Goal: Task Accomplishment & Management: Manage account settings

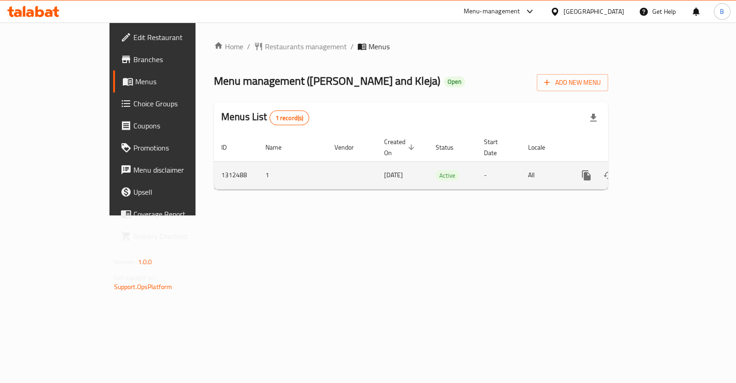
click at [657, 171] on icon "enhanced table" at bounding box center [653, 175] width 8 height 8
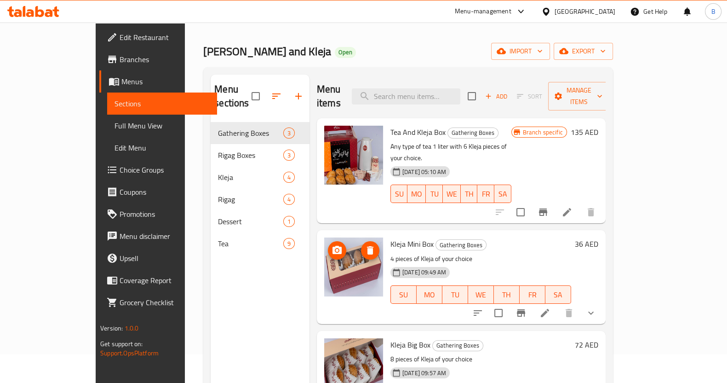
scroll to position [29, 0]
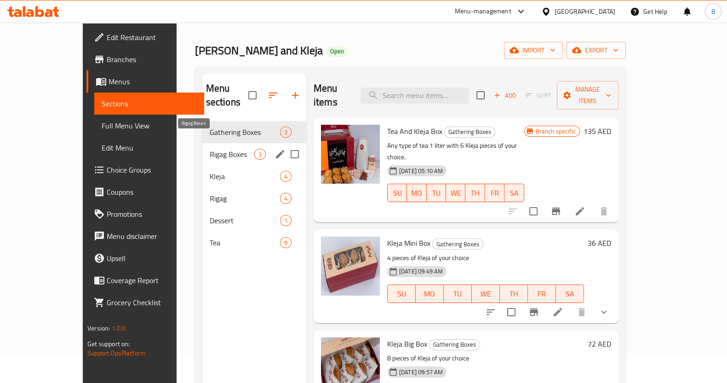
click at [210, 149] on span "Rigag Boxes" at bounding box center [232, 154] width 45 height 11
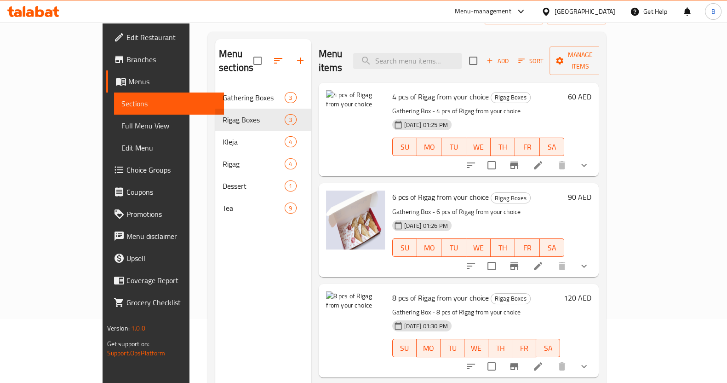
scroll to position [62, 0]
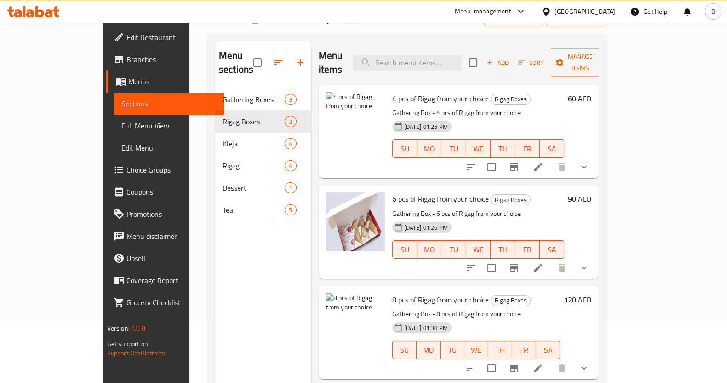
click at [551, 159] on li at bounding box center [538, 167] width 26 height 17
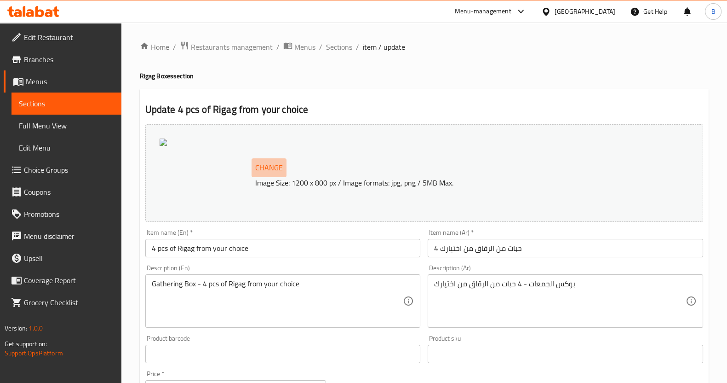
click at [273, 176] on button "Change" at bounding box center [269, 167] width 35 height 19
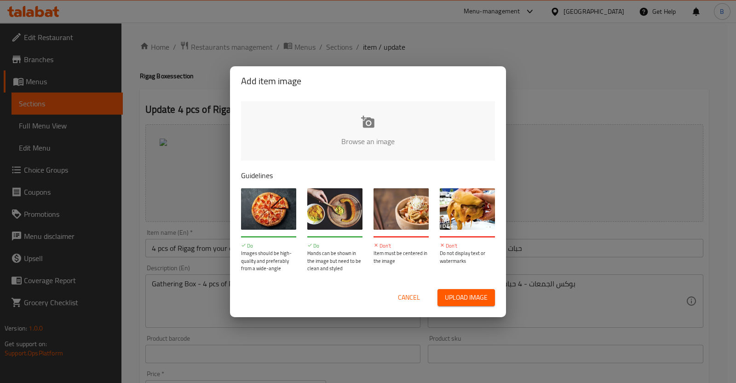
click at [328, 106] on input "file" at bounding box center [679, 144] width 876 height 86
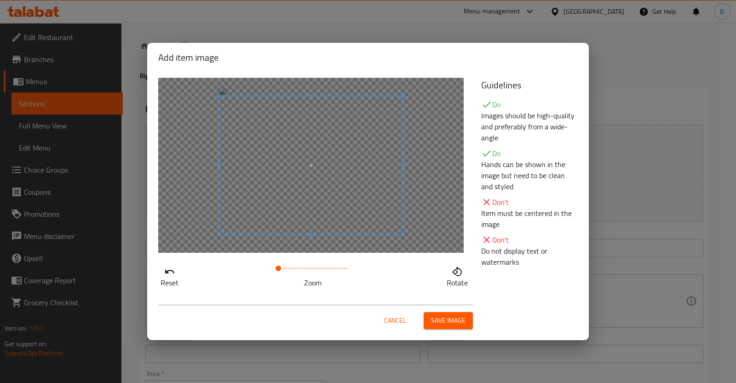
click at [447, 329] on div "Cancel Save image" at bounding box center [368, 316] width 434 height 39
click at [447, 325] on span "Save image" at bounding box center [448, 321] width 35 height 12
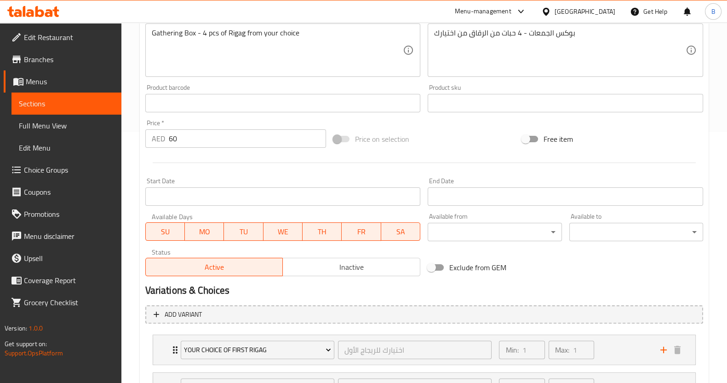
scroll to position [408, 0]
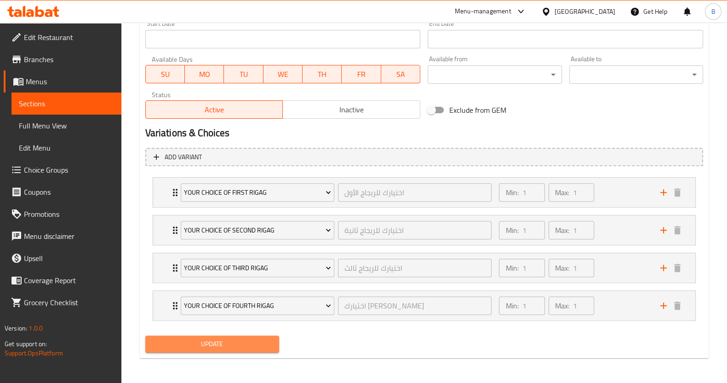
click at [241, 345] on span "Update" at bounding box center [212, 344] width 119 height 12
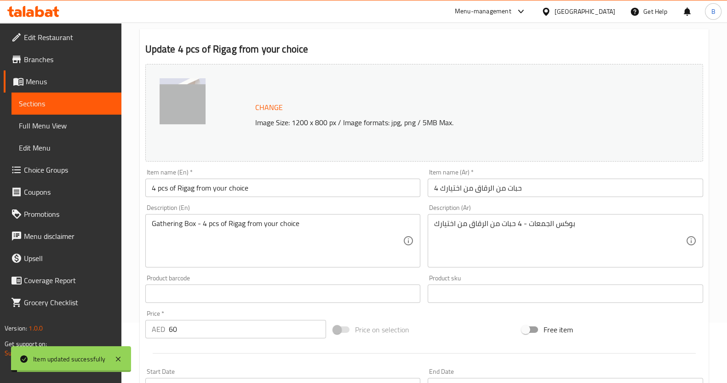
scroll to position [0, 0]
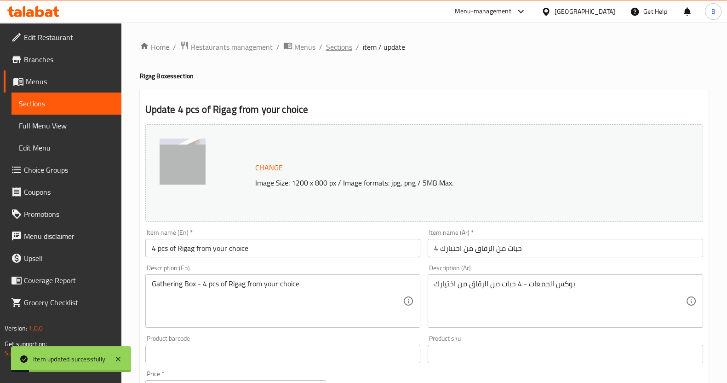
click at [334, 42] on span "Sections" at bounding box center [339, 46] width 26 height 11
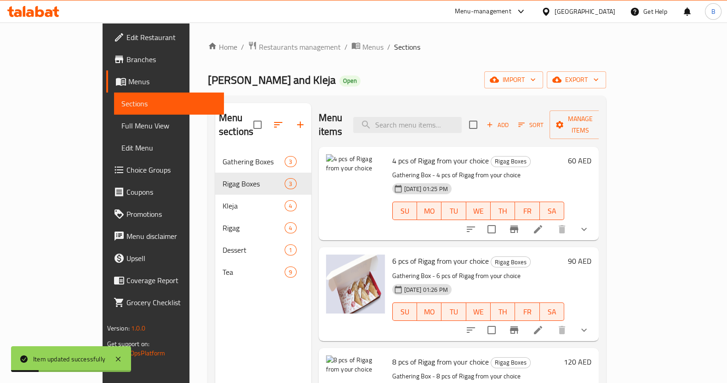
scroll to position [129, 0]
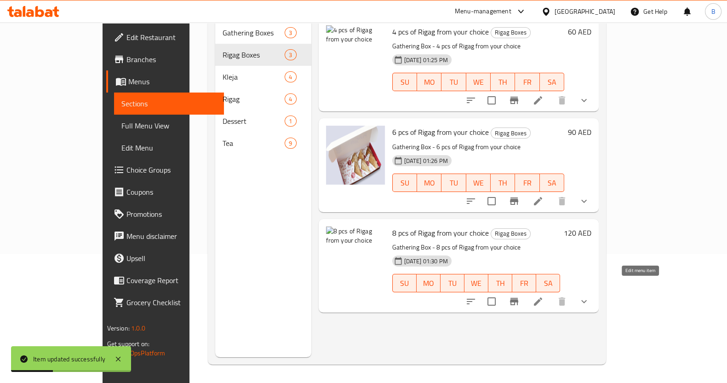
click at [544, 296] on icon at bounding box center [538, 301] width 11 height 11
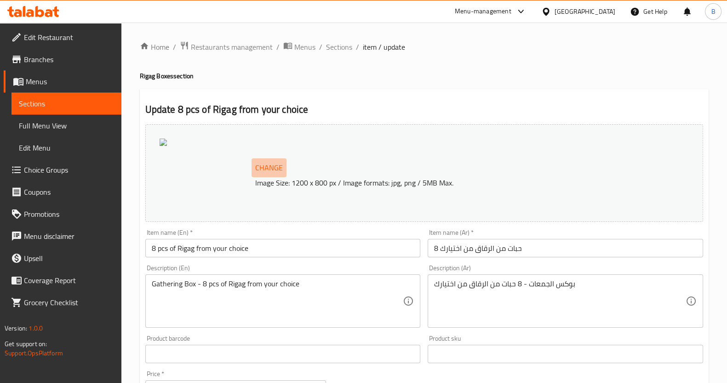
click at [276, 164] on span "Change" at bounding box center [269, 167] width 28 height 13
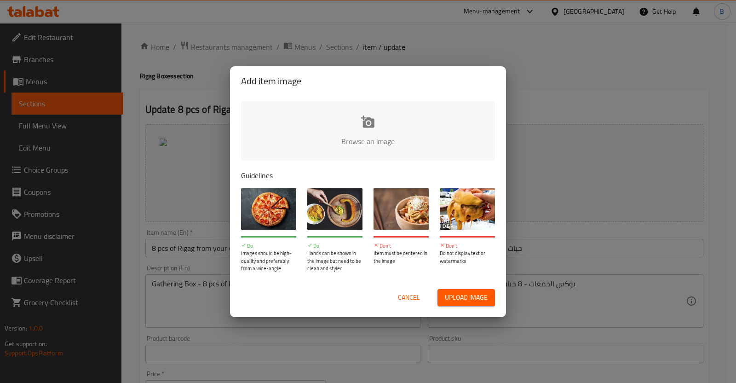
click at [430, 148] on input "file" at bounding box center [679, 144] width 876 height 86
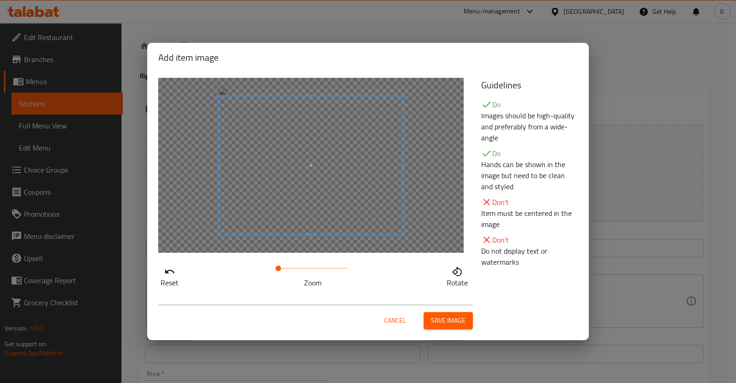
click at [444, 318] on span "Save image" at bounding box center [448, 321] width 35 height 12
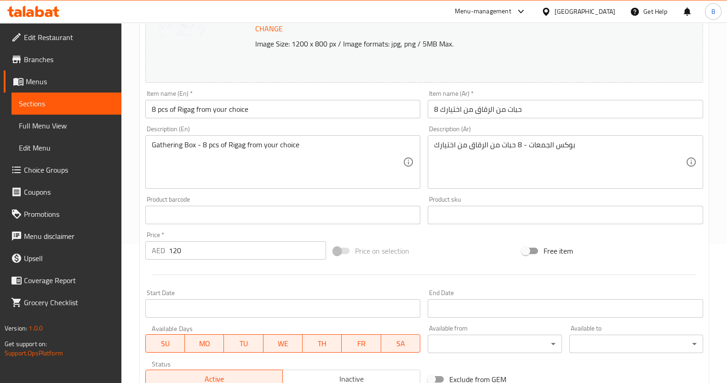
scroll to position [559, 0]
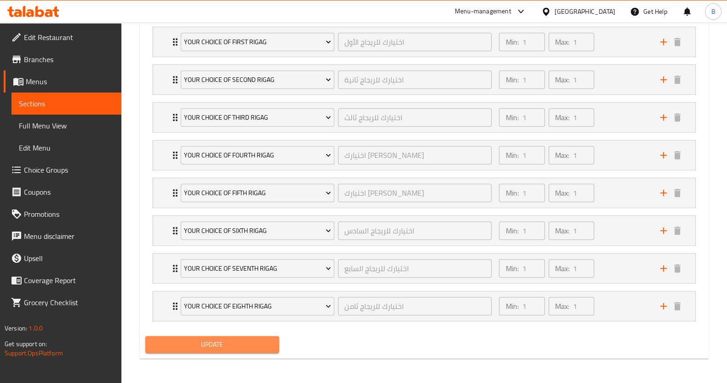
click at [235, 336] on button "Update" at bounding box center [212, 344] width 134 height 17
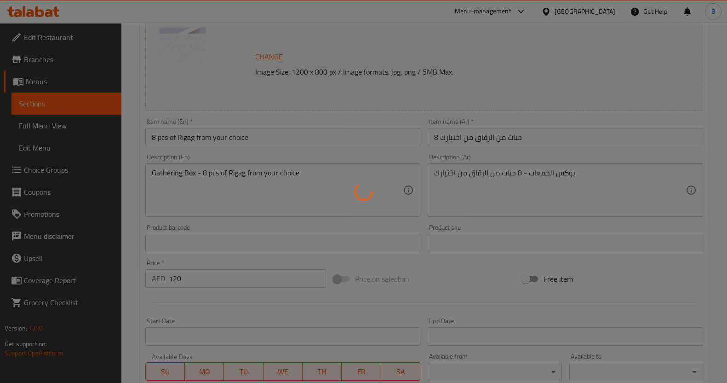
scroll to position [0, 0]
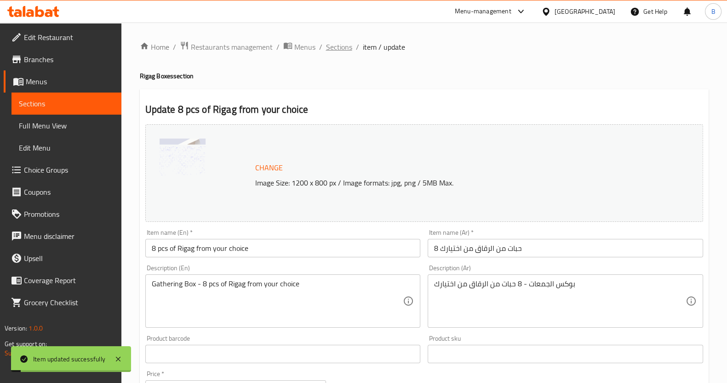
click at [343, 50] on span "Sections" at bounding box center [339, 46] width 26 height 11
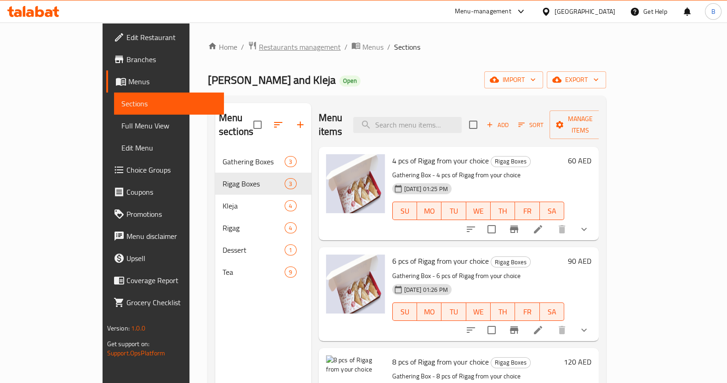
click at [259, 41] on span "Restaurants management" at bounding box center [300, 46] width 82 height 11
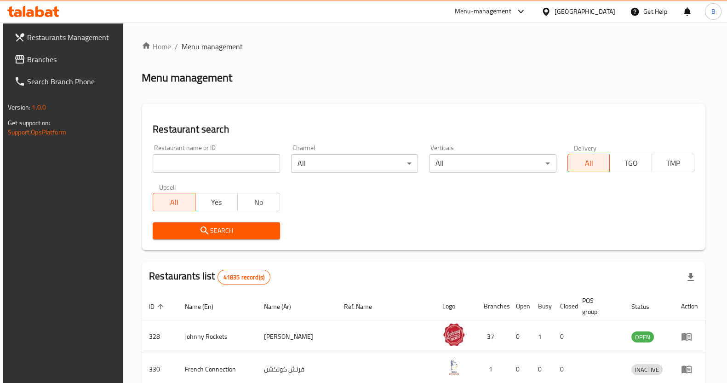
click at [240, 164] on input "search" at bounding box center [216, 163] width 127 height 18
click button "Search" at bounding box center [216, 230] width 127 height 17
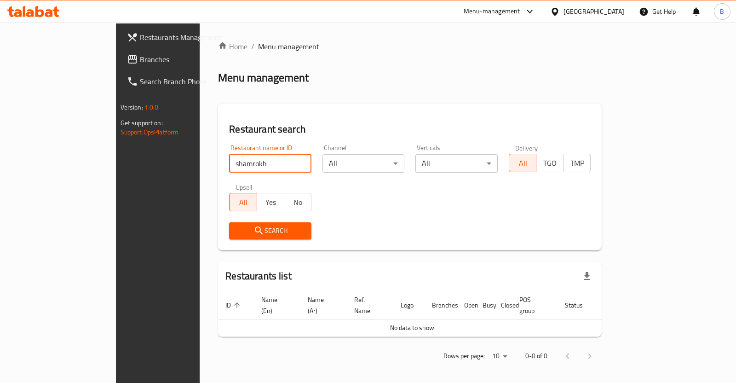
click at [229, 166] on input "shamrokh" at bounding box center [270, 163] width 82 height 18
paste input "688682"
click at [229, 166] on input "688682" at bounding box center [270, 163] width 82 height 18
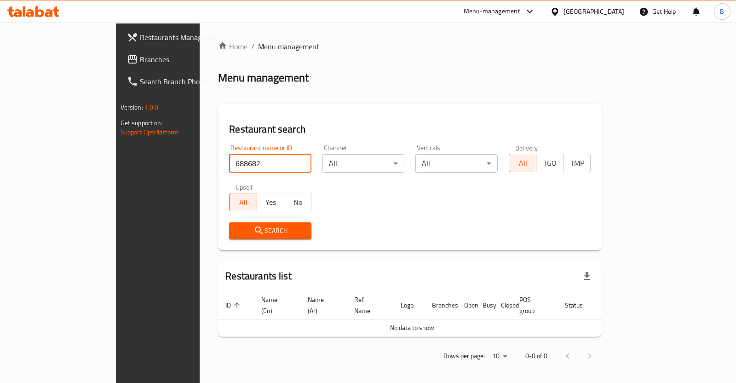
type input "688682"
click button "Search" at bounding box center [270, 230] width 82 height 17
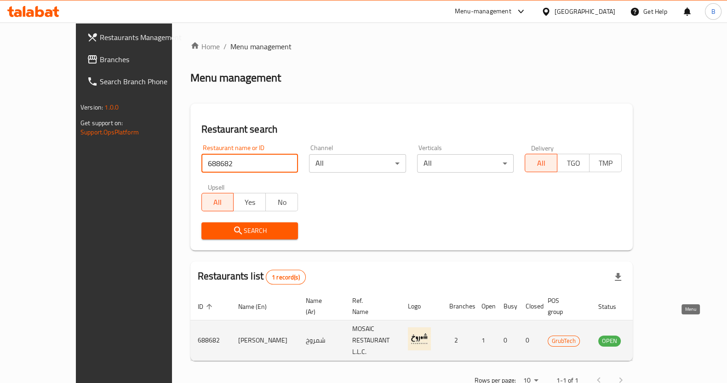
click at [664, 335] on link "enhanced table" at bounding box center [655, 340] width 17 height 11
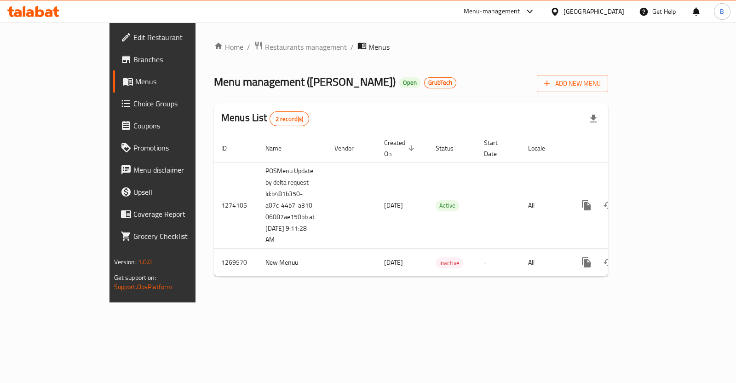
click at [133, 63] on span "Branches" at bounding box center [179, 59] width 92 height 11
